Goal: Transaction & Acquisition: Purchase product/service

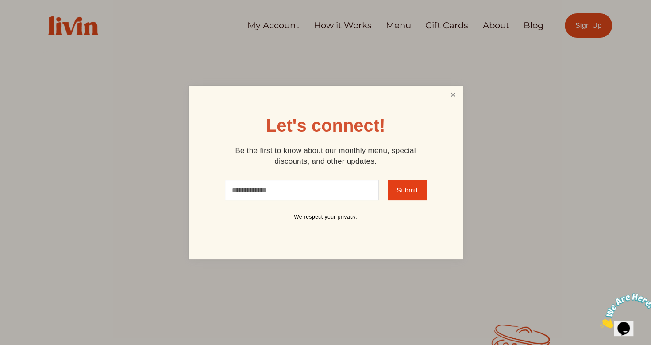
click at [446, 97] on link "Close" at bounding box center [453, 95] width 17 height 16
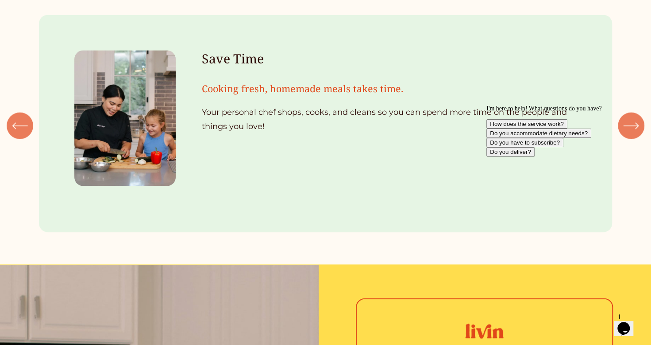
scroll to position [996, 0]
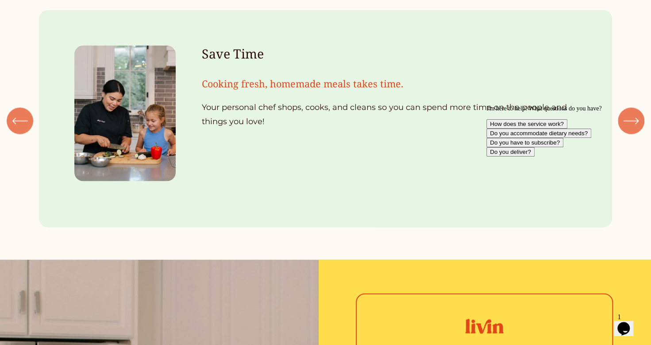
click at [632, 127] on div "I'm here to help! What questions do you have? How does the service work? Do you…" at bounding box center [566, 130] width 159 height 51
click at [632, 128] on div "I'm here to help! What questions do you have? How does the service work? Do you…" at bounding box center [566, 130] width 159 height 51
click at [487, 105] on icon "Chat attention grabber" at bounding box center [487, 105] width 0 height 0
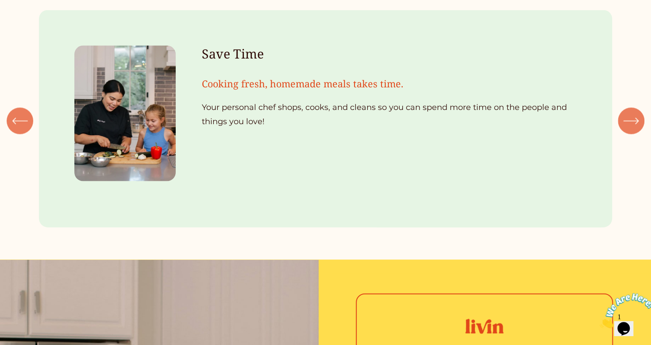
click at [632, 128] on icon "\a \a \a Next\a \a" at bounding box center [632, 121] width 16 height 16
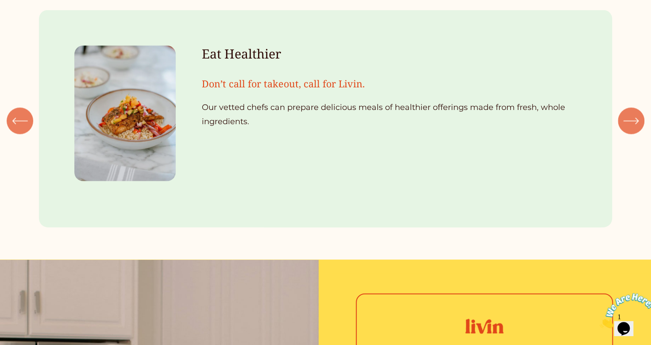
click at [632, 128] on icon "\a \a \a Next\a \a" at bounding box center [632, 121] width 16 height 16
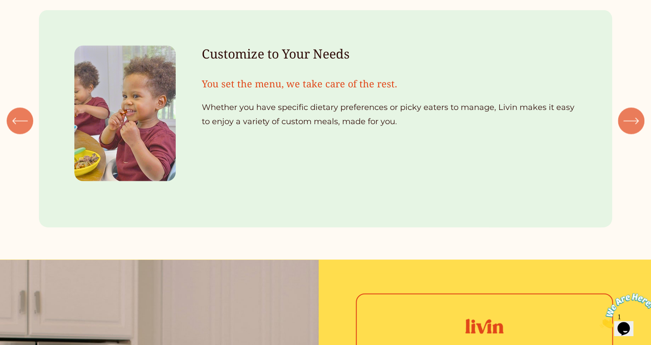
click at [632, 128] on icon "\a \a \a Next\a \a" at bounding box center [632, 121] width 16 height 16
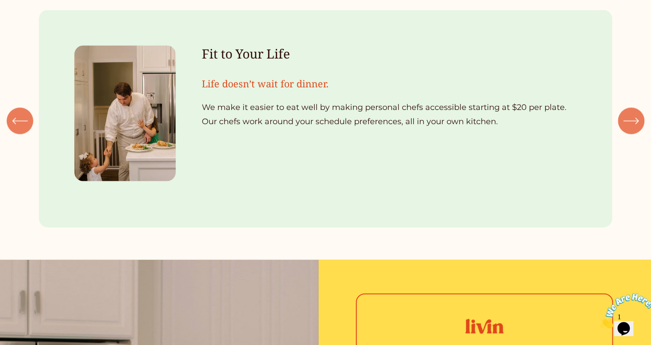
click at [632, 128] on icon "\a \a \a Next\a \a" at bounding box center [632, 121] width 16 height 16
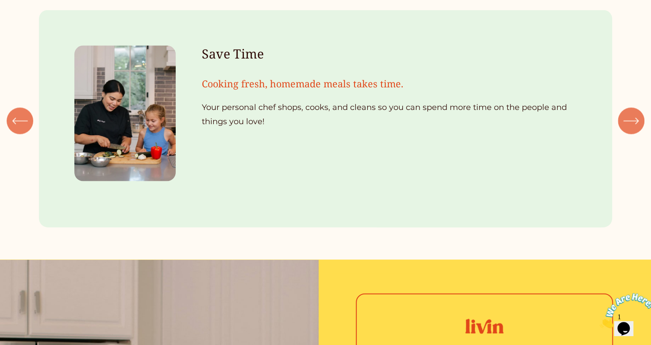
click at [632, 128] on icon "\a \a \a Next\a \a" at bounding box center [632, 121] width 16 height 16
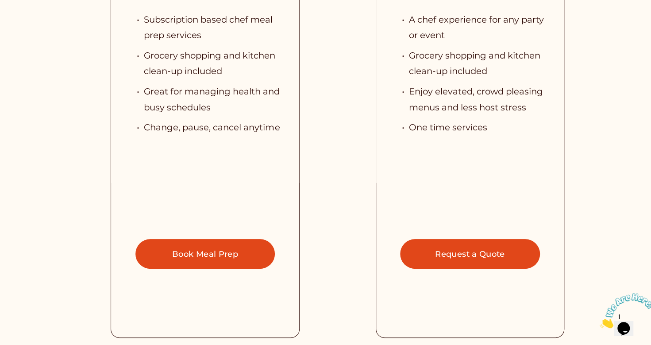
scroll to position [2012, 0]
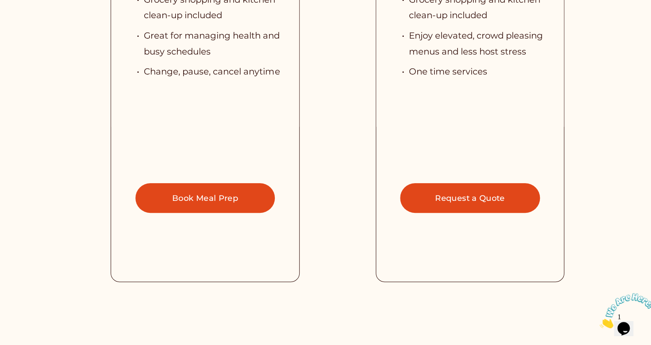
click at [214, 208] on link "Book Meal Prep" at bounding box center [206, 198] width 140 height 30
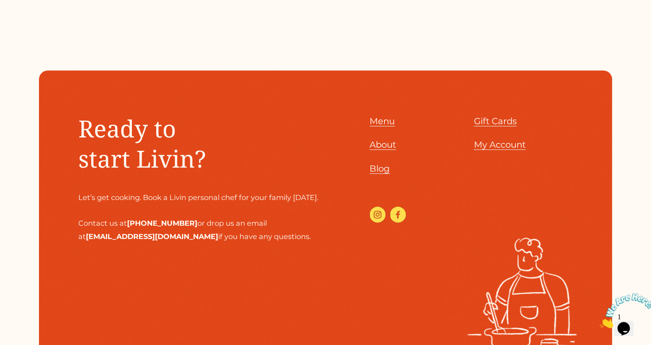
scroll to position [3913, 0]
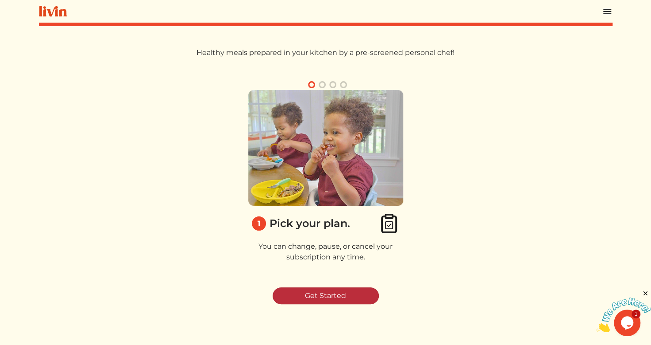
click at [351, 294] on link "Get Started" at bounding box center [326, 295] width 106 height 17
